Goal: Task Accomplishment & Management: Use online tool/utility

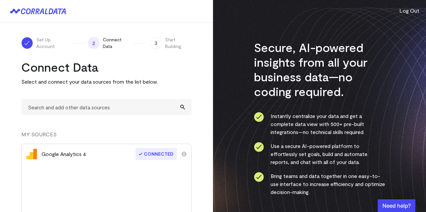
click at [271, 16] on div "Secure, AI-powered insights from all your business data—no coding required. Ins…" at bounding box center [319, 139] width 213 height 278
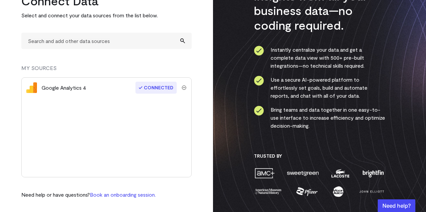
click at [121, 140] on div "Google Analytics 4 Connected" at bounding box center [106, 127] width 170 height 100
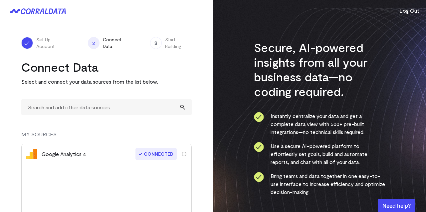
click at [171, 40] on span "Start Building" at bounding box center [178, 42] width 27 height 13
click at [159, 48] on div "3 Start Building" at bounding box center [171, 42] width 42 height 13
click at [154, 153] on span "Connected" at bounding box center [155, 154] width 41 height 12
click at [48, 155] on div "Google Analytics 4" at bounding box center [64, 154] width 45 height 8
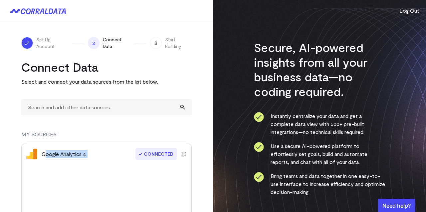
click at [48, 155] on div "Google Analytics 4" at bounding box center [64, 154] width 45 height 8
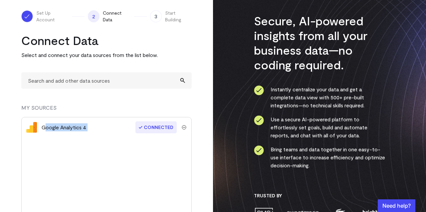
scroll to position [66, 0]
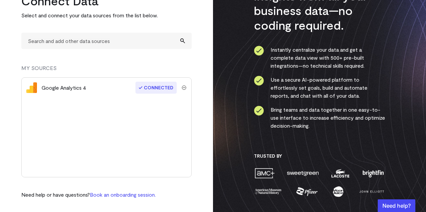
click at [96, 181] on div "Connect Data Select and connect your data sources from the list below. MY SOURC…" at bounding box center [106, 95] width 170 height 205
click at [134, 196] on link "Book an onboarding session." at bounding box center [123, 194] width 66 height 6
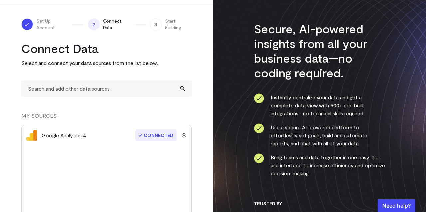
scroll to position [0, 0]
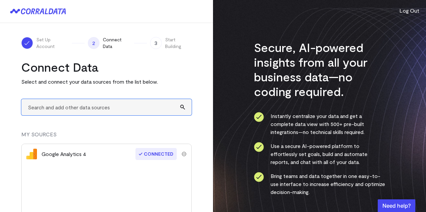
click at [90, 105] on input "text" at bounding box center [106, 107] width 170 height 16
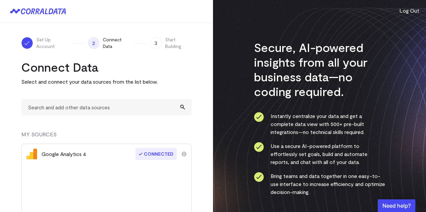
click at [183, 76] on div "Connect Data Select and connect your data sources from the list below." at bounding box center [106, 73] width 170 height 26
click at [158, 42] on span "3" at bounding box center [155, 43] width 11 height 12
click at [153, 153] on span "Connected" at bounding box center [155, 154] width 41 height 12
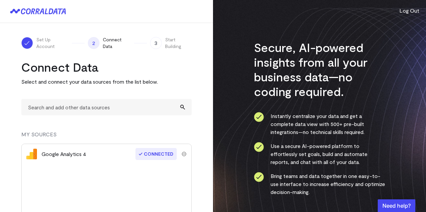
click at [64, 155] on div "Google Analytics 4" at bounding box center [64, 154] width 45 height 8
click at [181, 178] on div "Google Analytics 4 Connected" at bounding box center [106, 193] width 170 height 100
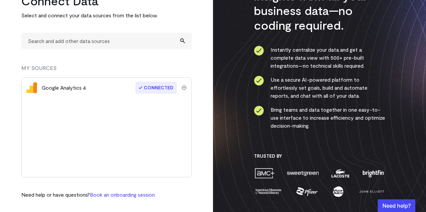
click at [305, 152] on div "Secure, AI-powered insights from all your business data—no coding required. Ins…" at bounding box center [319, 85] width 131 height 223
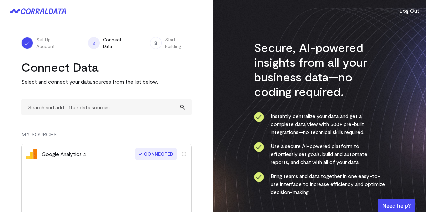
click at [409, 11] on button "Log Out" at bounding box center [409, 11] width 20 height 8
